Goal: Download file/media

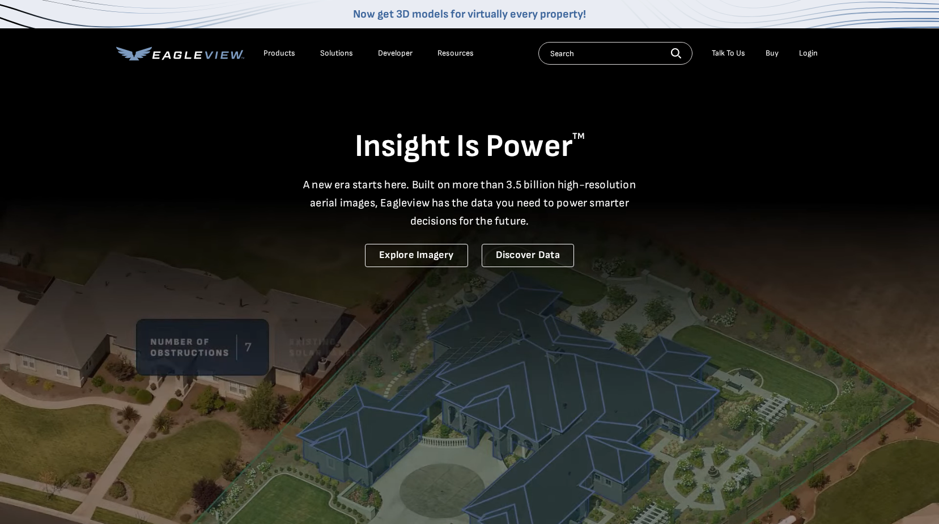
click at [806, 52] on div "Login" at bounding box center [808, 53] width 19 height 10
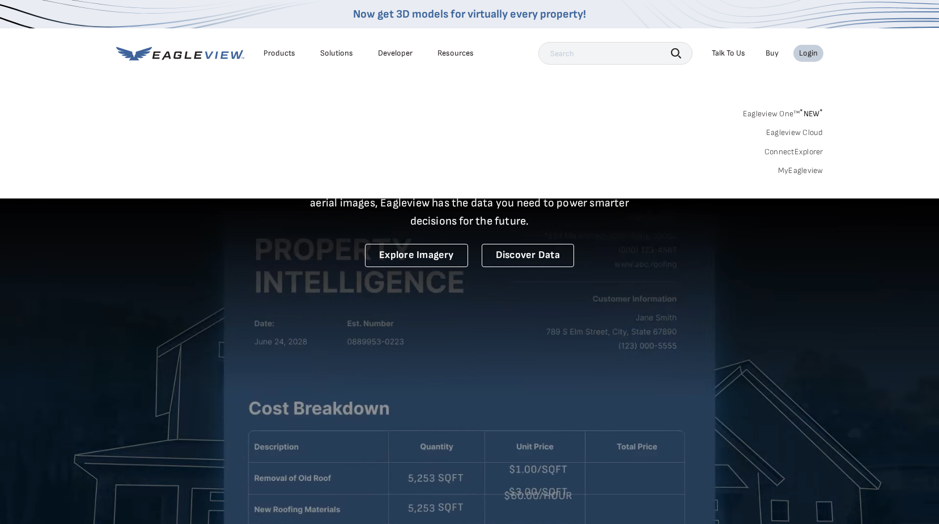
click at [794, 168] on link "MyEagleview" at bounding box center [800, 171] width 45 height 10
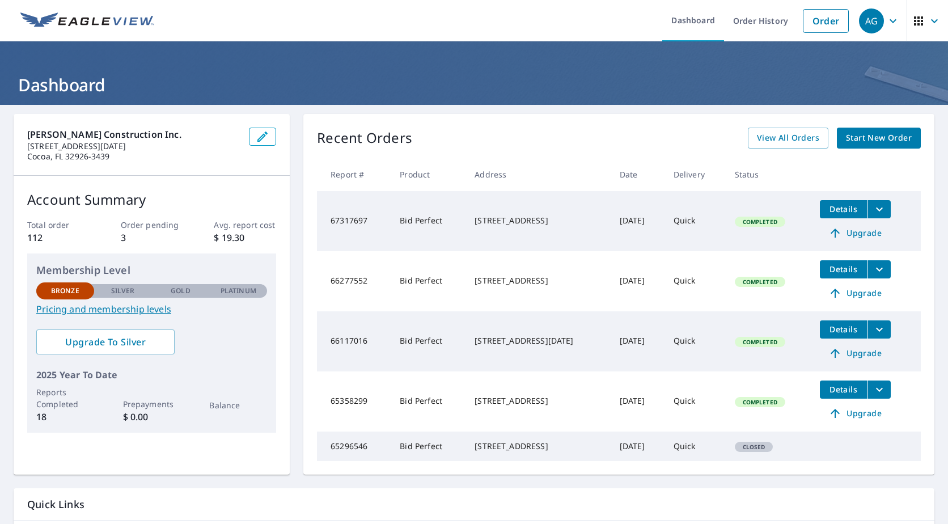
click at [883, 211] on icon "filesDropdownBtn-67317697" at bounding box center [879, 209] width 7 height 4
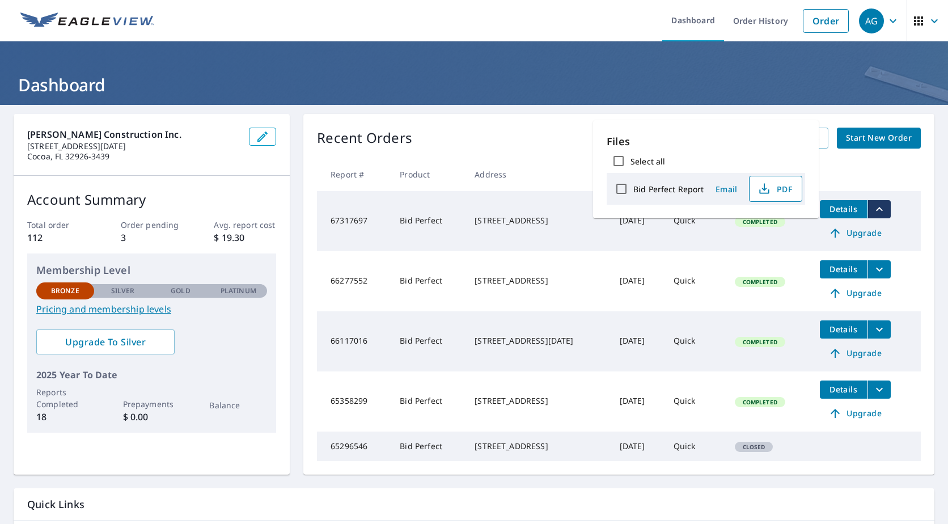
click at [785, 194] on span "PDF" at bounding box center [774, 189] width 36 height 14
